Goal: Check status: Check status

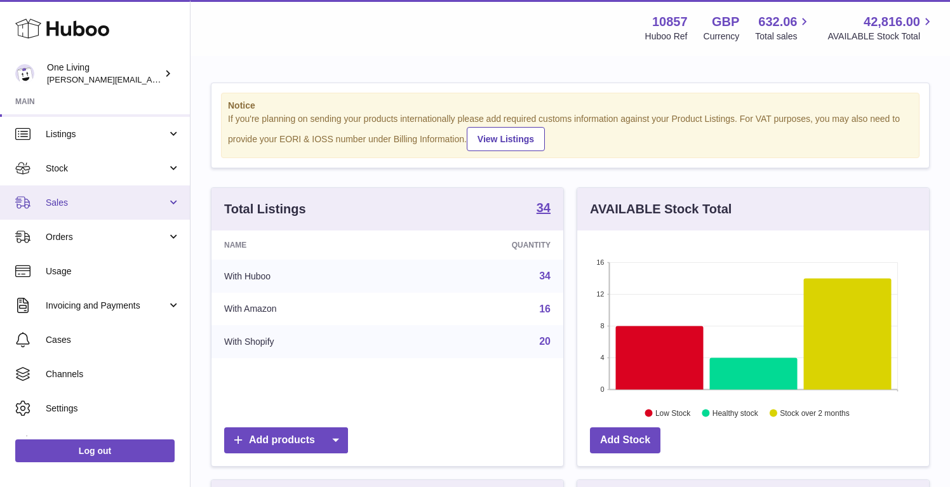
scroll to position [198, 352]
click at [117, 202] on span "Sales" at bounding box center [106, 203] width 121 height 12
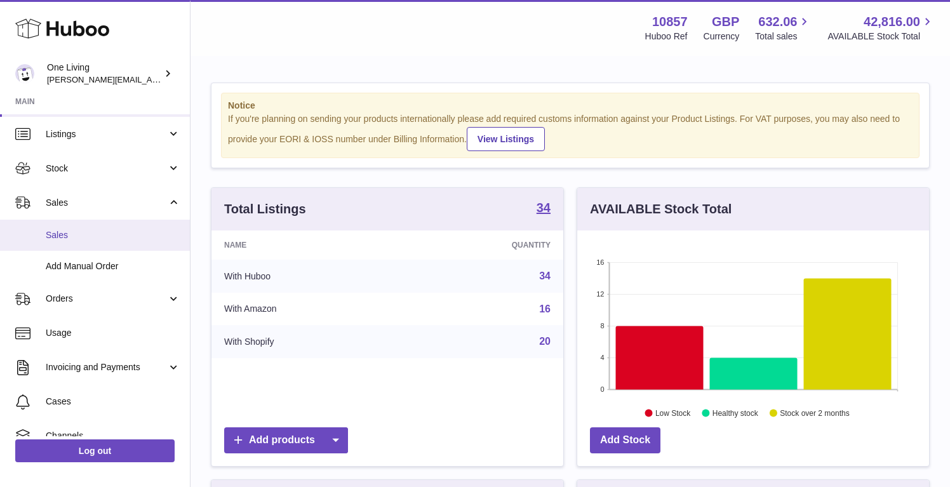
click at [106, 241] on link "Sales" at bounding box center [95, 235] width 190 height 31
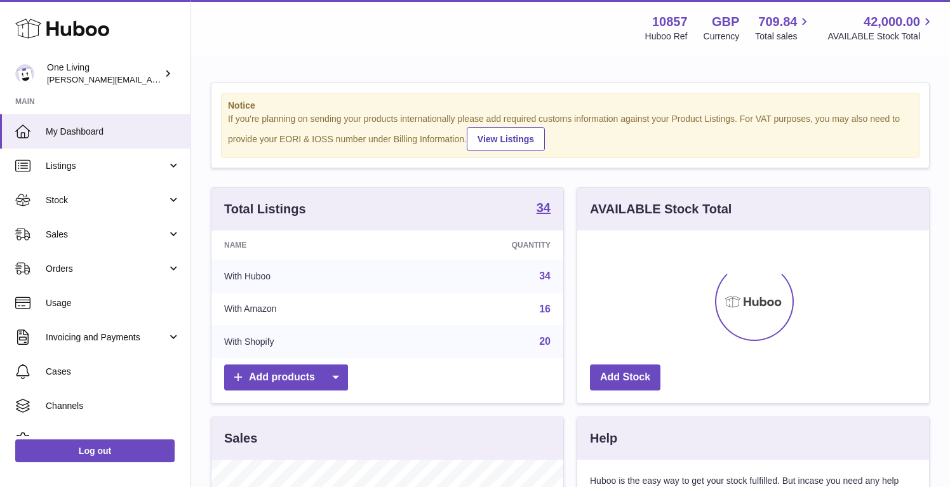
scroll to position [198, 352]
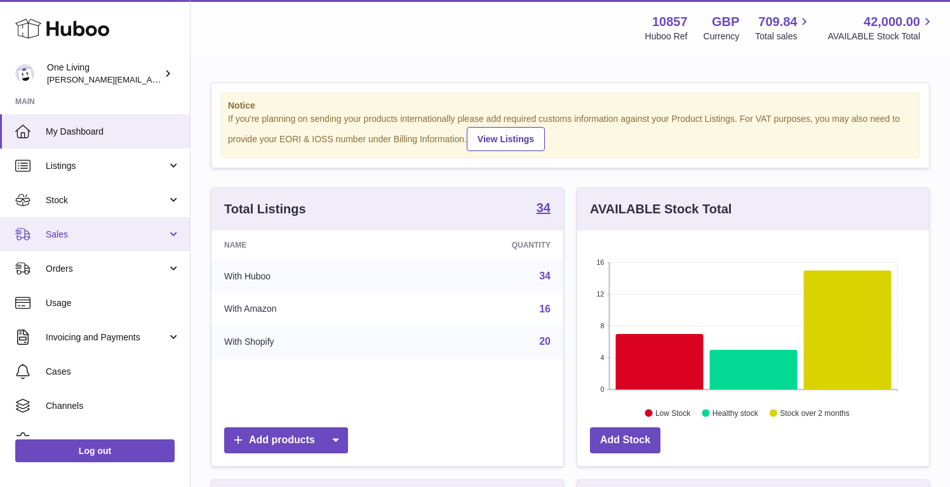
click at [103, 248] on link "Sales" at bounding box center [95, 234] width 190 height 34
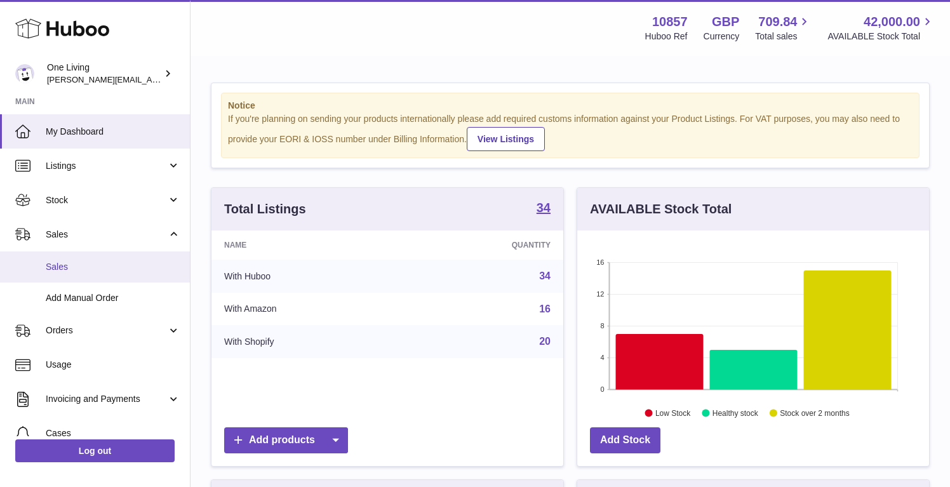
click at [97, 274] on link "Sales" at bounding box center [95, 266] width 190 height 31
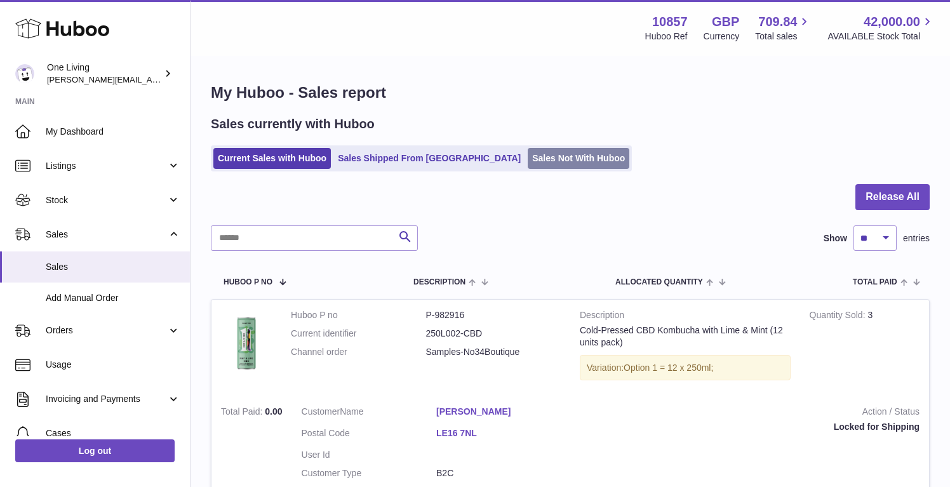
click at [528, 160] on link "Sales Not With Huboo" at bounding box center [579, 158] width 102 height 21
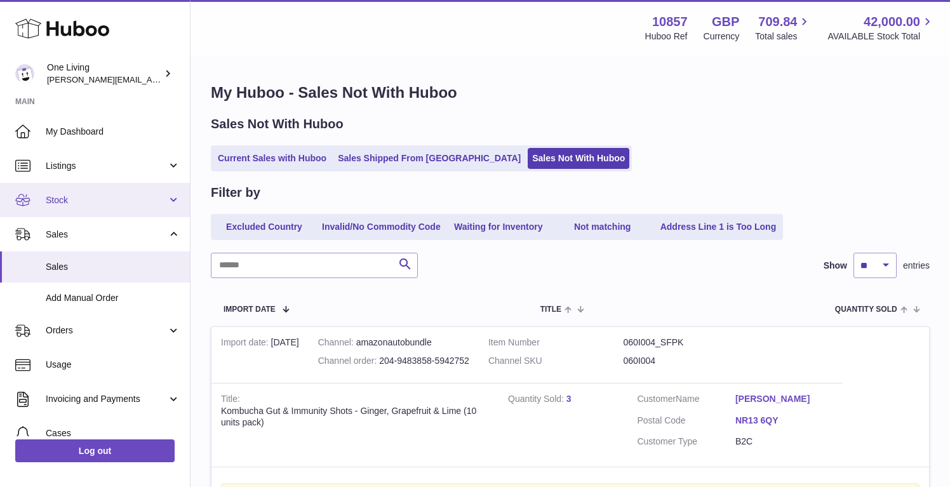
click at [89, 200] on span "Stock" at bounding box center [106, 200] width 121 height 12
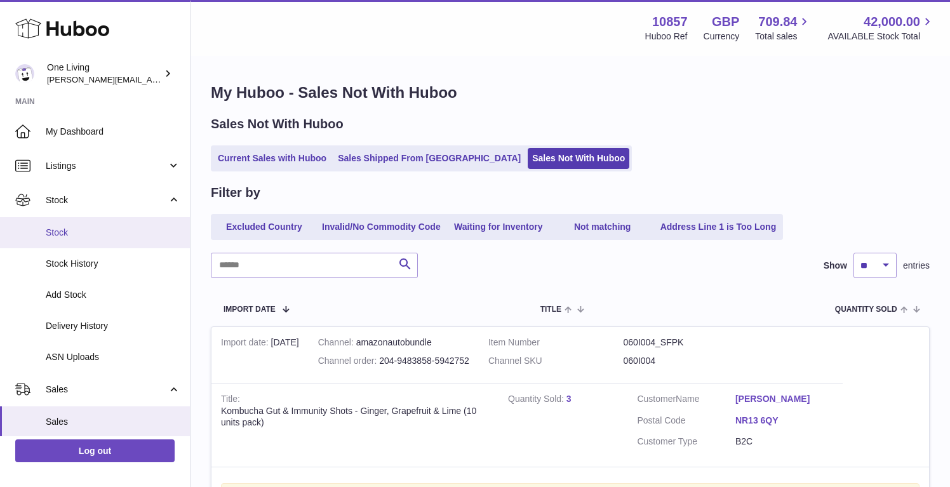
click at [92, 238] on span "Stock" at bounding box center [113, 233] width 135 height 12
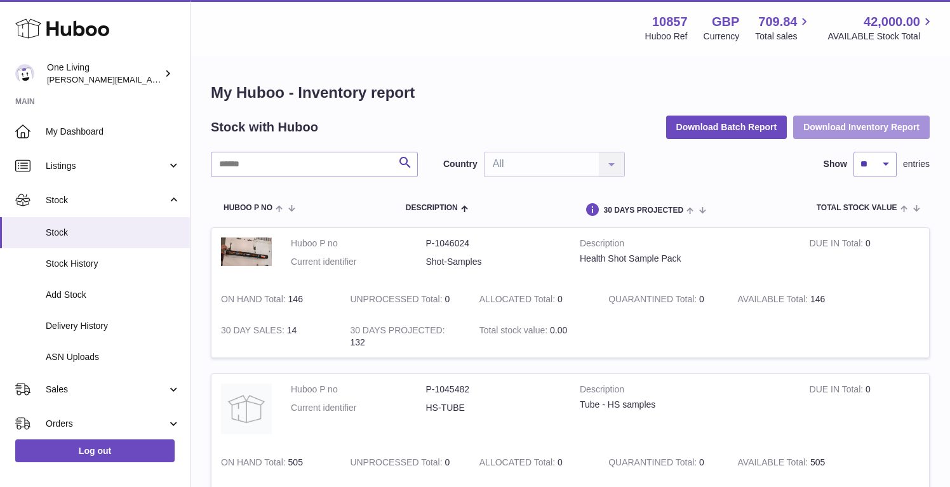
click at [869, 123] on button "Download Inventory Report" at bounding box center [861, 127] width 137 height 23
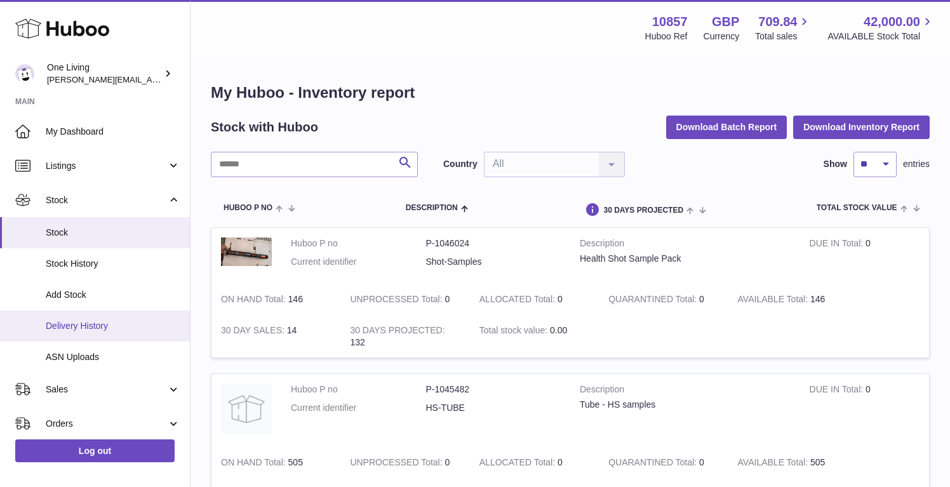
click at [116, 326] on span "Delivery History" at bounding box center [113, 326] width 135 height 12
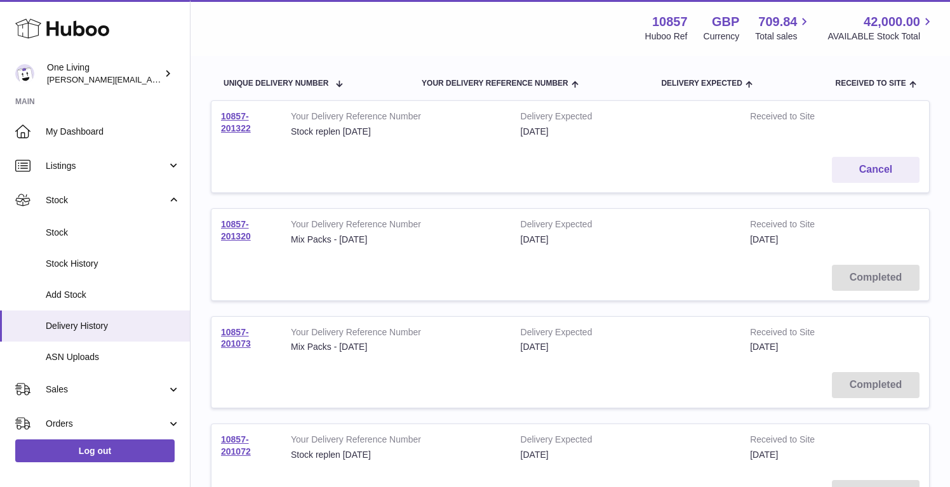
scroll to position [126, 0]
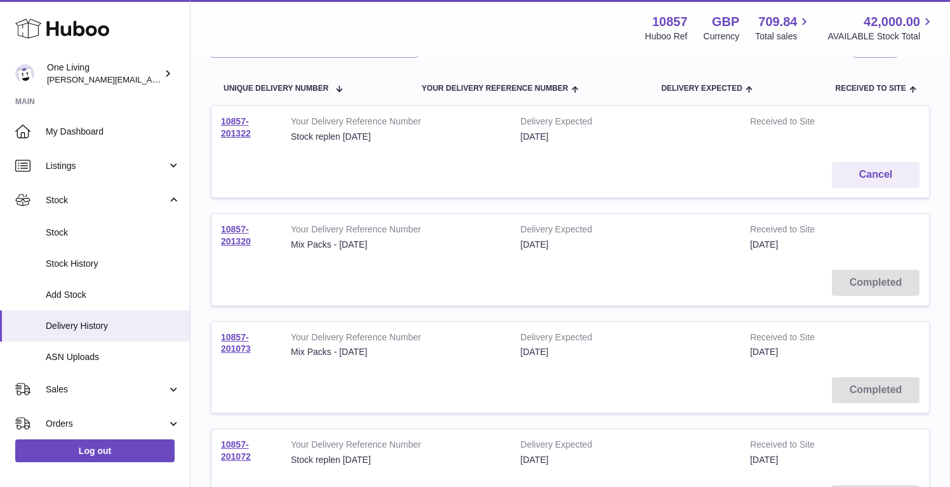
click at [232, 127] on td "10857-201322" at bounding box center [246, 129] width 70 height 46
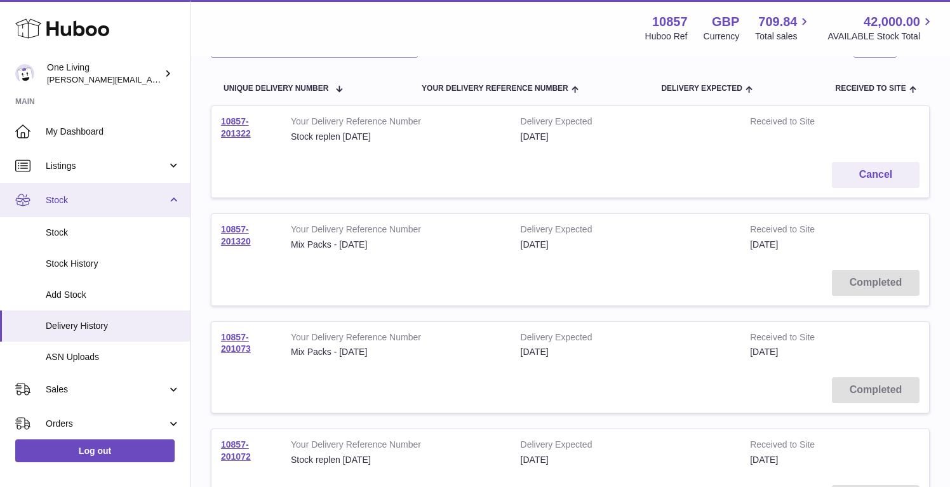
scroll to position [0, 0]
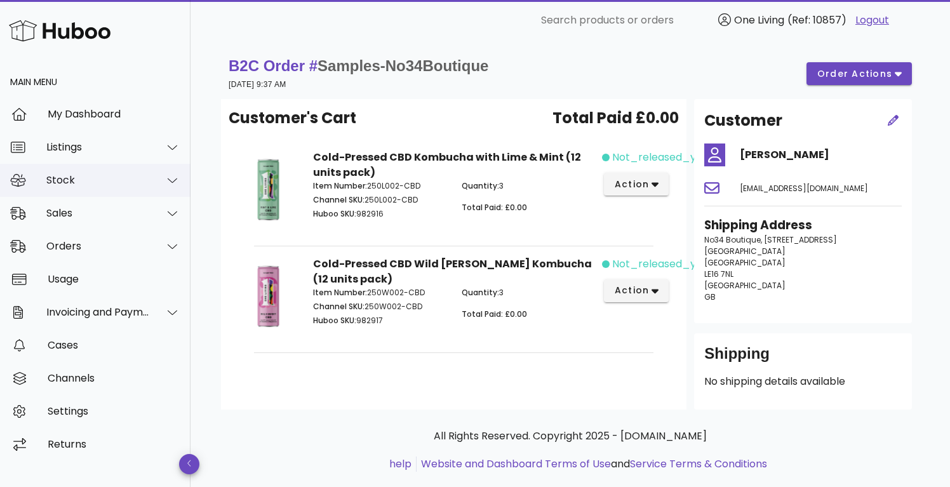
click at [128, 181] on div "Stock" at bounding box center [98, 180] width 104 height 12
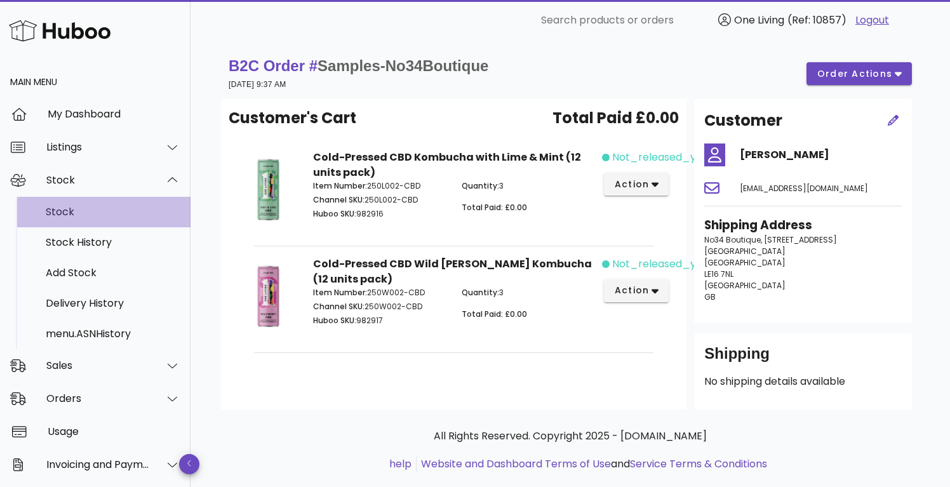
click at [112, 217] on div "Stock" at bounding box center [113, 212] width 135 height 12
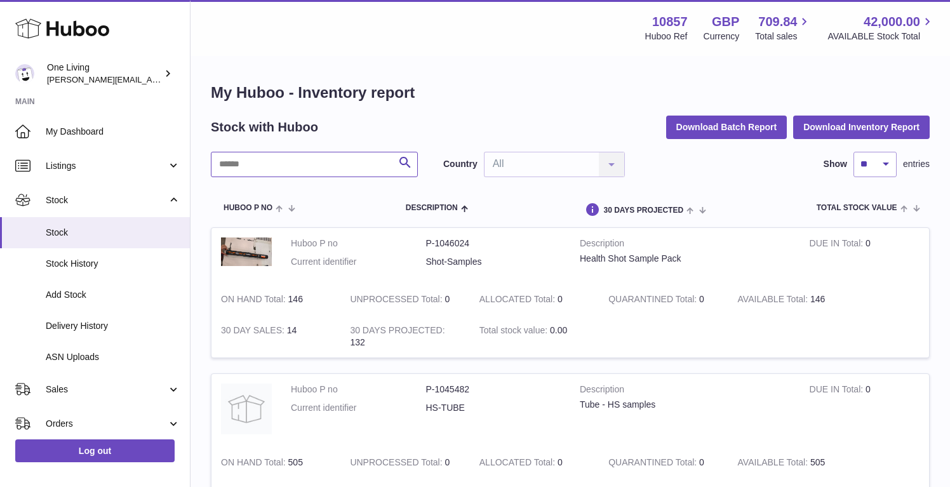
click at [371, 168] on input "text" at bounding box center [314, 164] width 207 height 25
type input "**********"
